Goal: Communication & Community: Connect with others

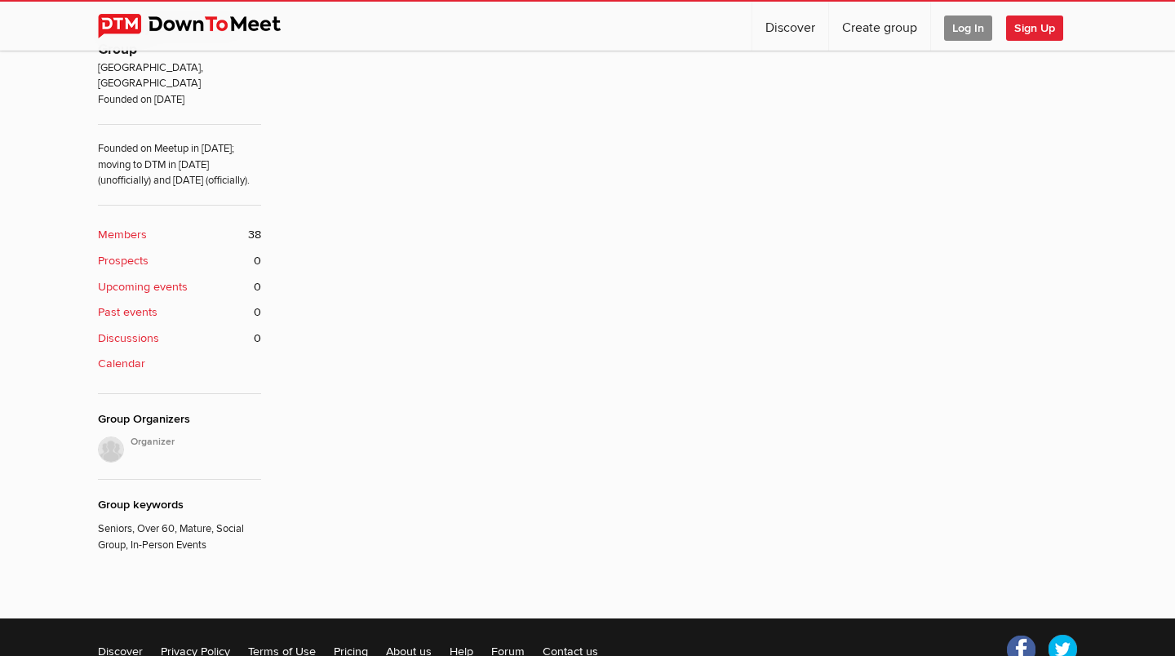
scroll to position [566, 0]
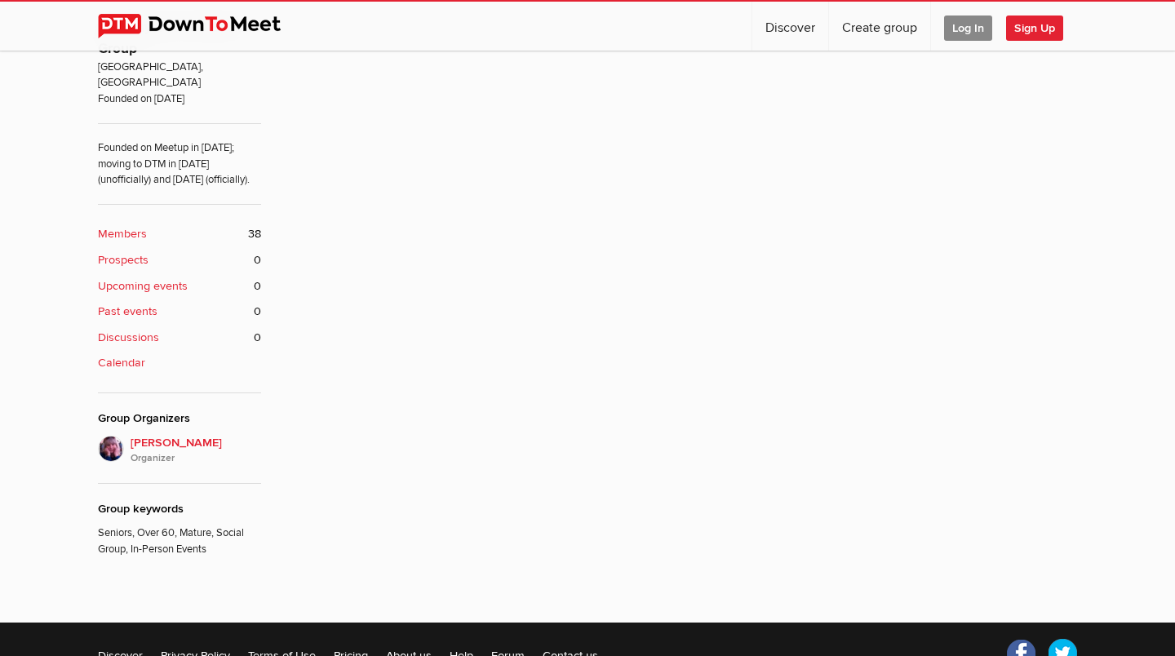
click at [176, 199] on div "About the Group East Bay Over 60 Social Group [GEOGRAPHIC_DATA], [GEOGRAPHIC_DA…" at bounding box center [179, 196] width 163 height 721
click at [233, 228] on link "Members 38" at bounding box center [179, 234] width 163 height 18
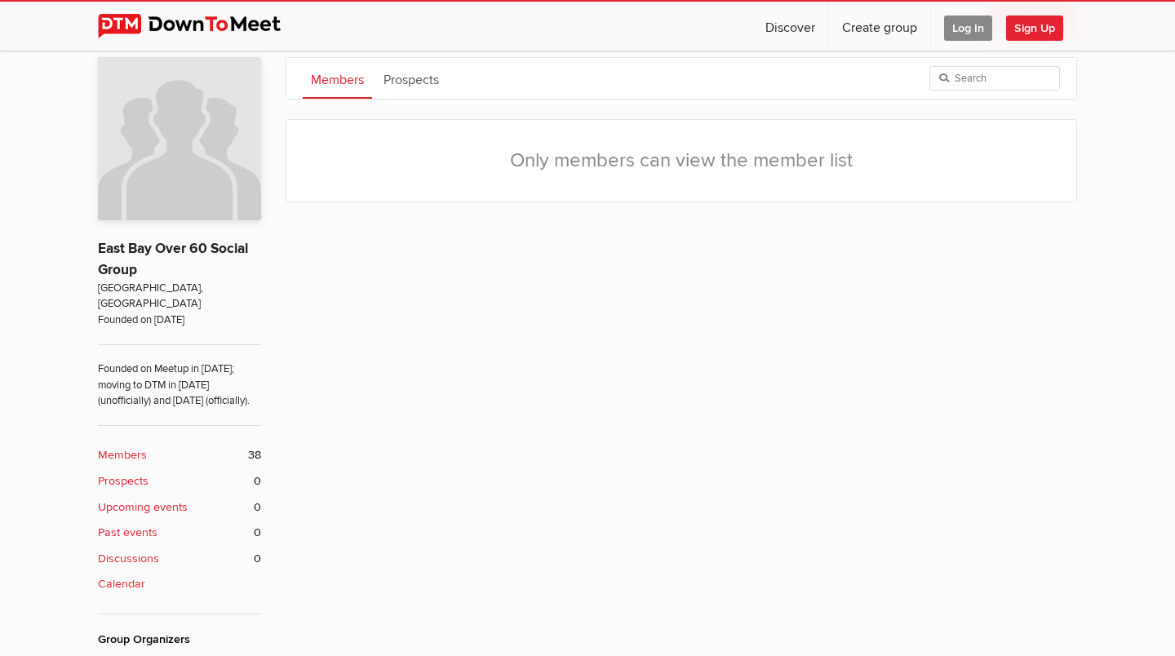
click at [233, 228] on p "East Bay Over 60 Social Group" at bounding box center [179, 251] width 163 height 59
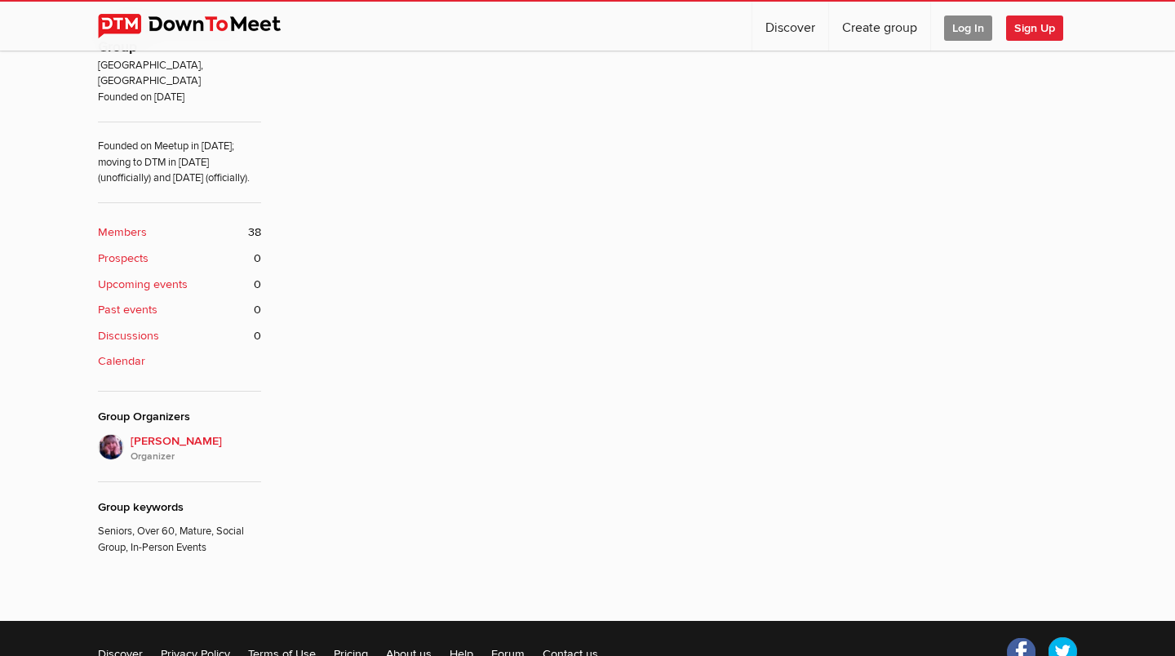
scroll to position [564, 0]
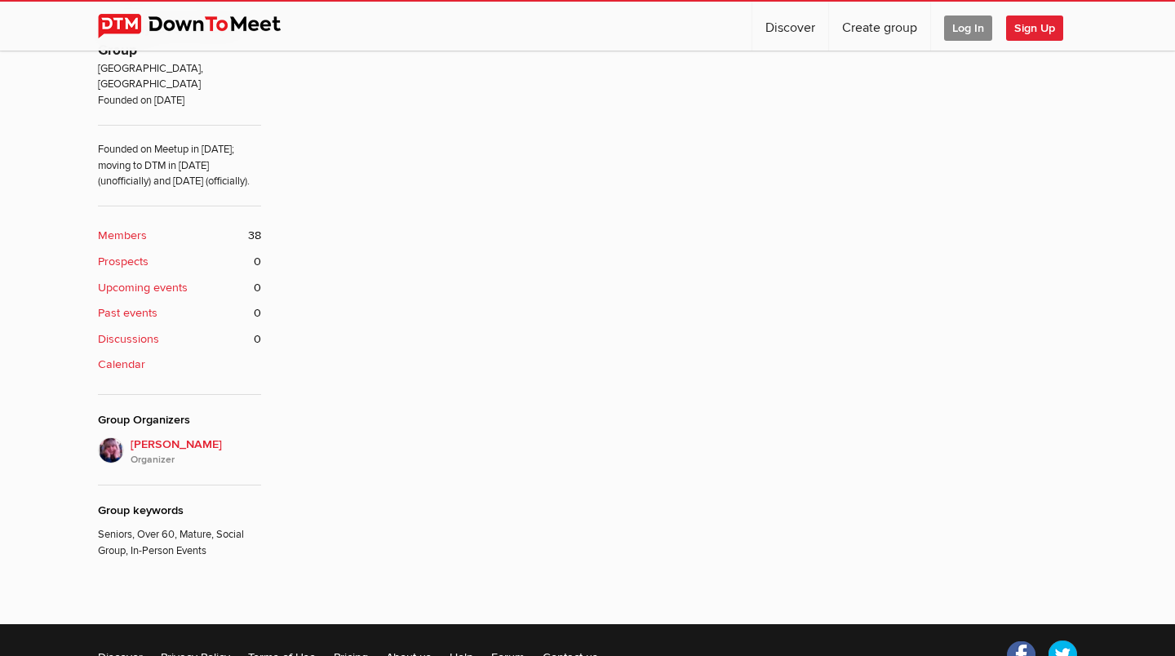
click at [252, 236] on span "38" at bounding box center [254, 236] width 13 height 18
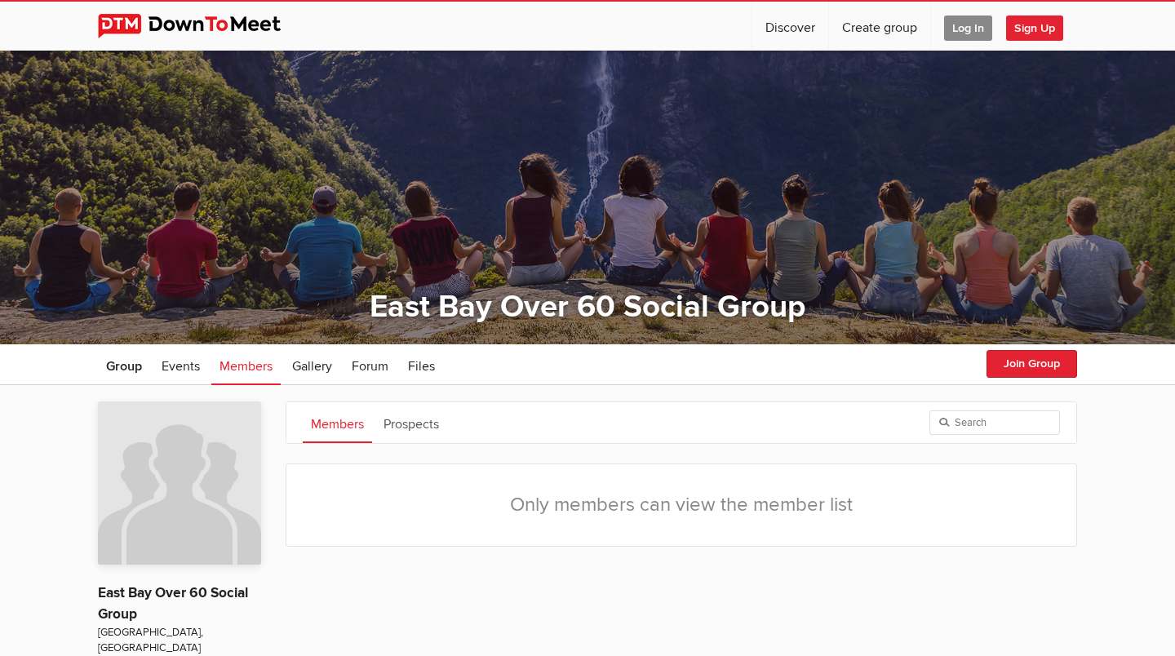
scroll to position [0, 0]
click at [259, 364] on span "Members" at bounding box center [246, 366] width 53 height 16
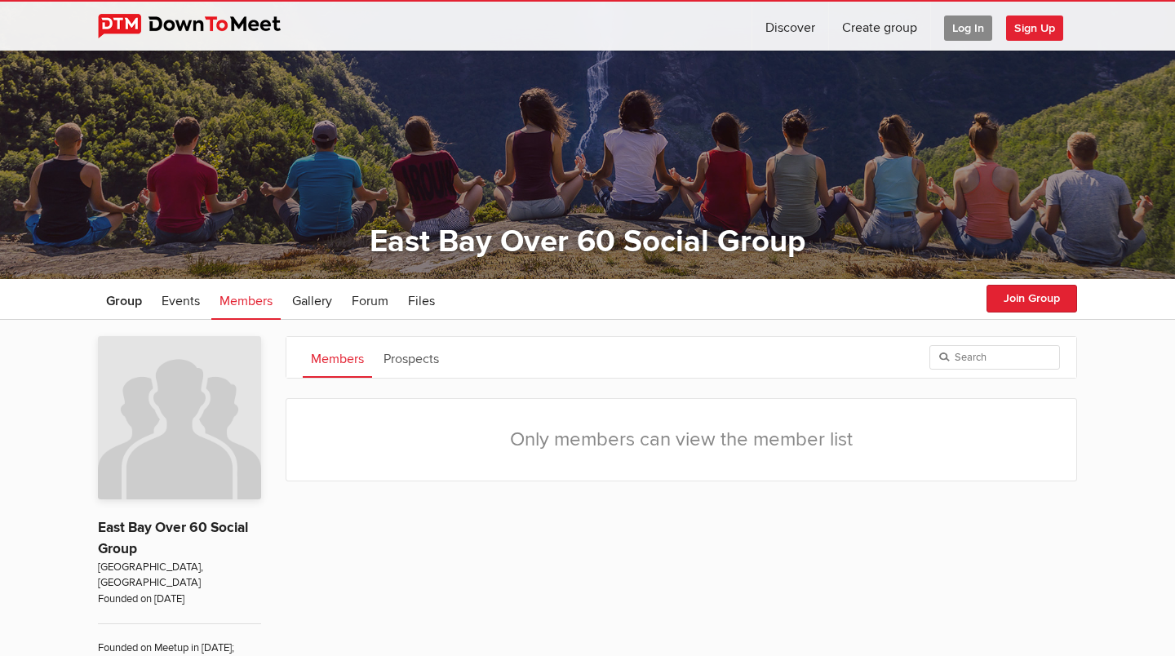
scroll to position [69, 0]
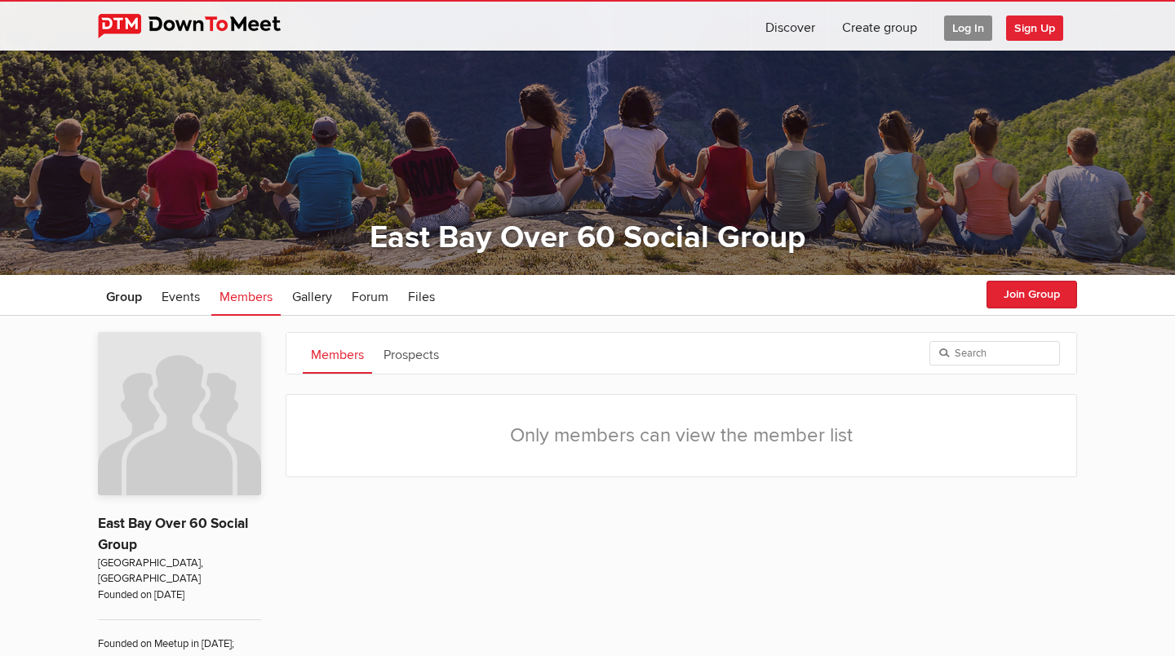
click at [259, 363] on img at bounding box center [179, 413] width 163 height 163
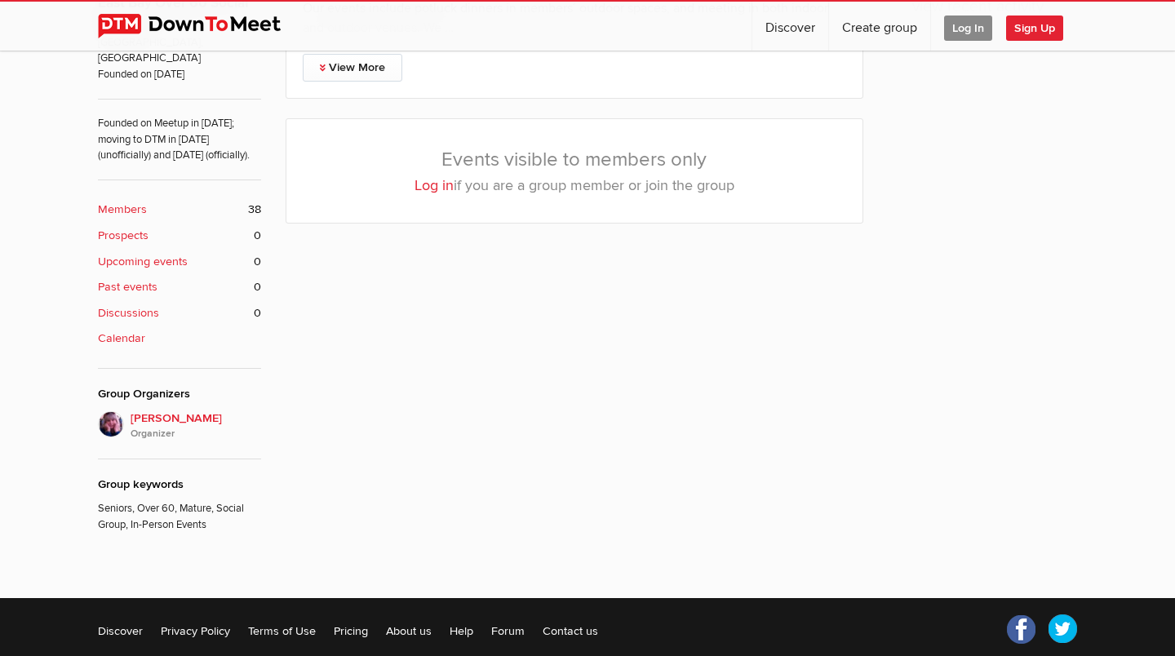
scroll to position [609, 0]
